Goal: Transaction & Acquisition: Subscribe to service/newsletter

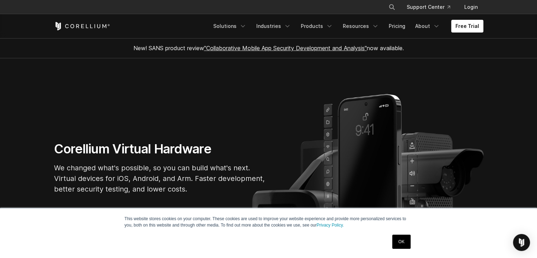
click at [402, 244] on link "OK" at bounding box center [401, 241] width 18 height 14
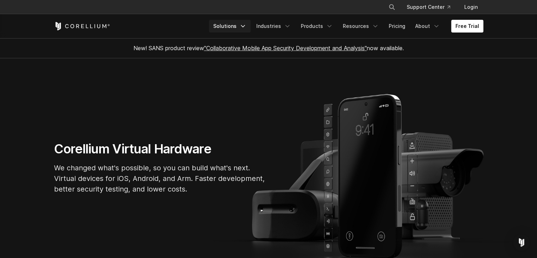
click at [237, 27] on link "Solutions" at bounding box center [230, 26] width 42 height 13
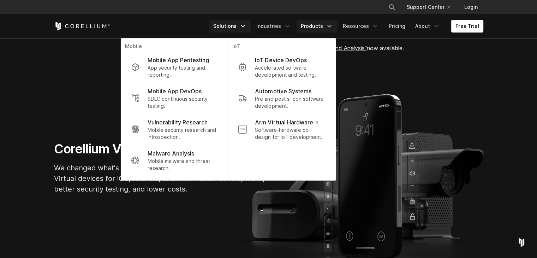
click at [325, 28] on link "Products" at bounding box center [317, 26] width 41 height 13
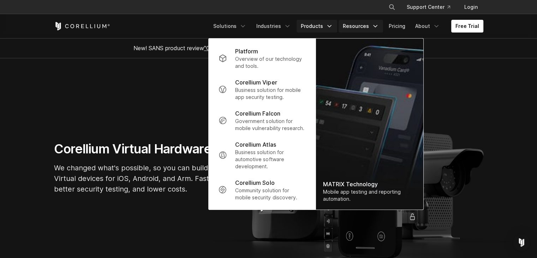
click at [366, 28] on link "Resources" at bounding box center [361, 26] width 44 height 13
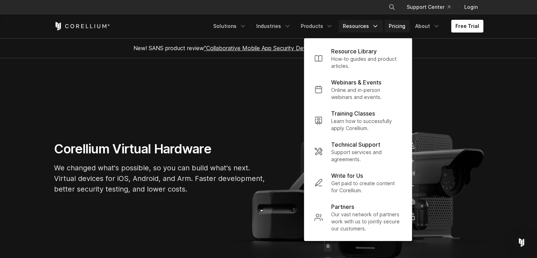
click at [398, 26] on link "Pricing" at bounding box center [396, 26] width 25 height 13
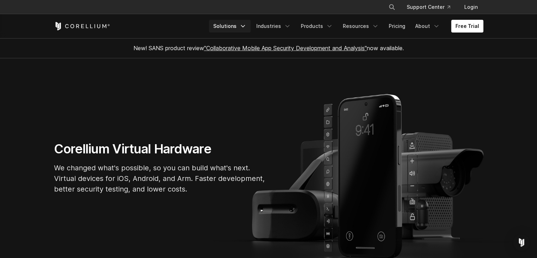
click at [227, 26] on link "Solutions" at bounding box center [230, 26] width 42 height 13
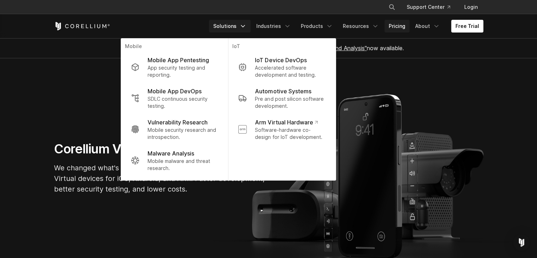
click at [406, 25] on link "Pricing" at bounding box center [396, 26] width 25 height 13
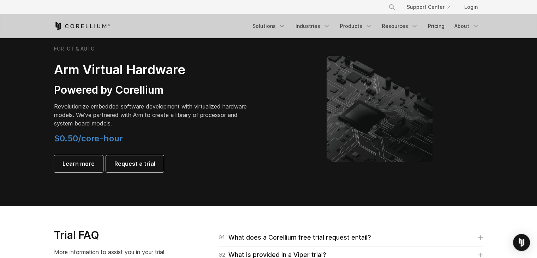
scroll to position [1290, 0]
